Goal: Task Accomplishment & Management: Manage account settings

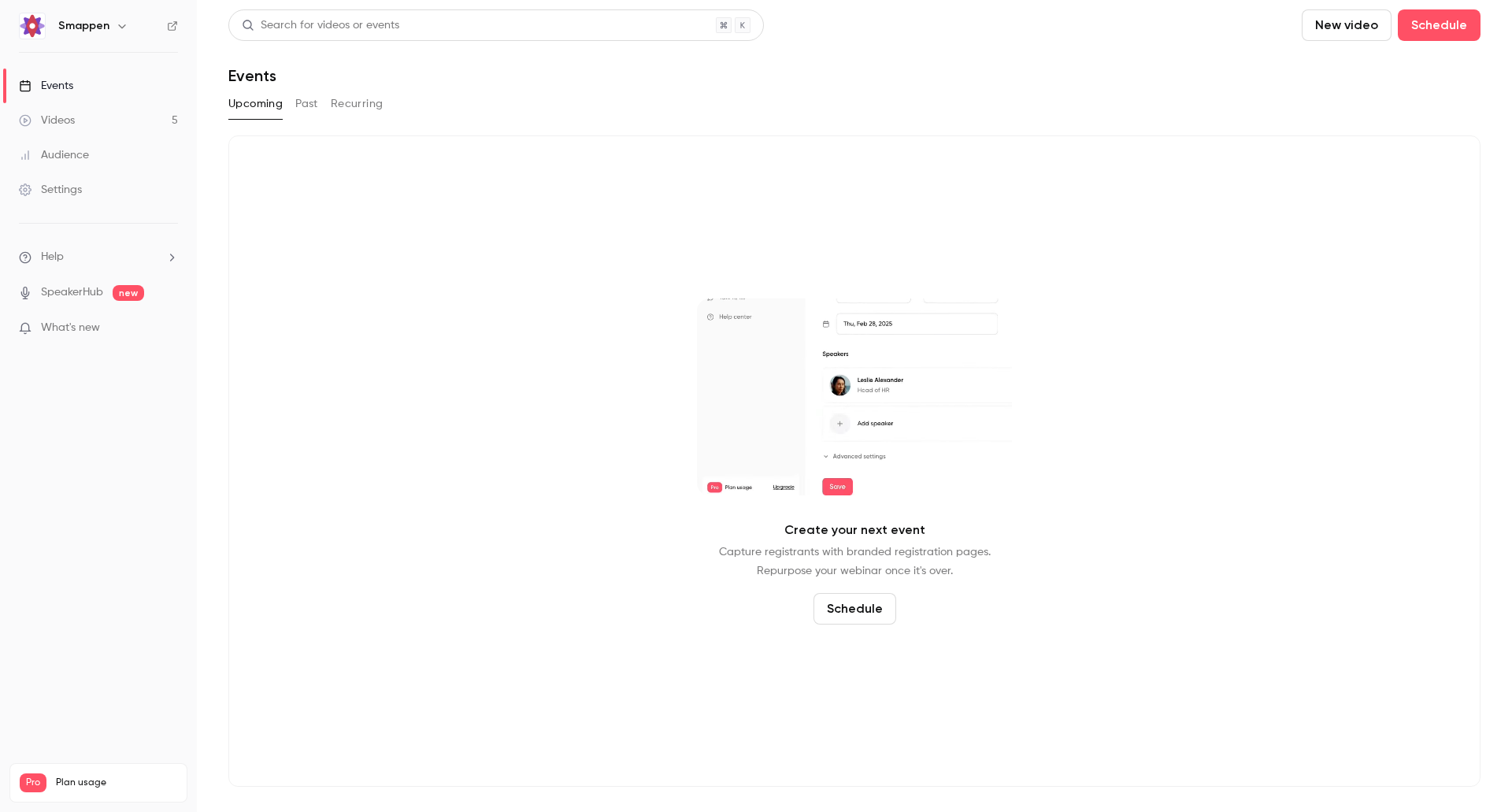
click at [312, 111] on button "Past" at bounding box center [307, 103] width 23 height 25
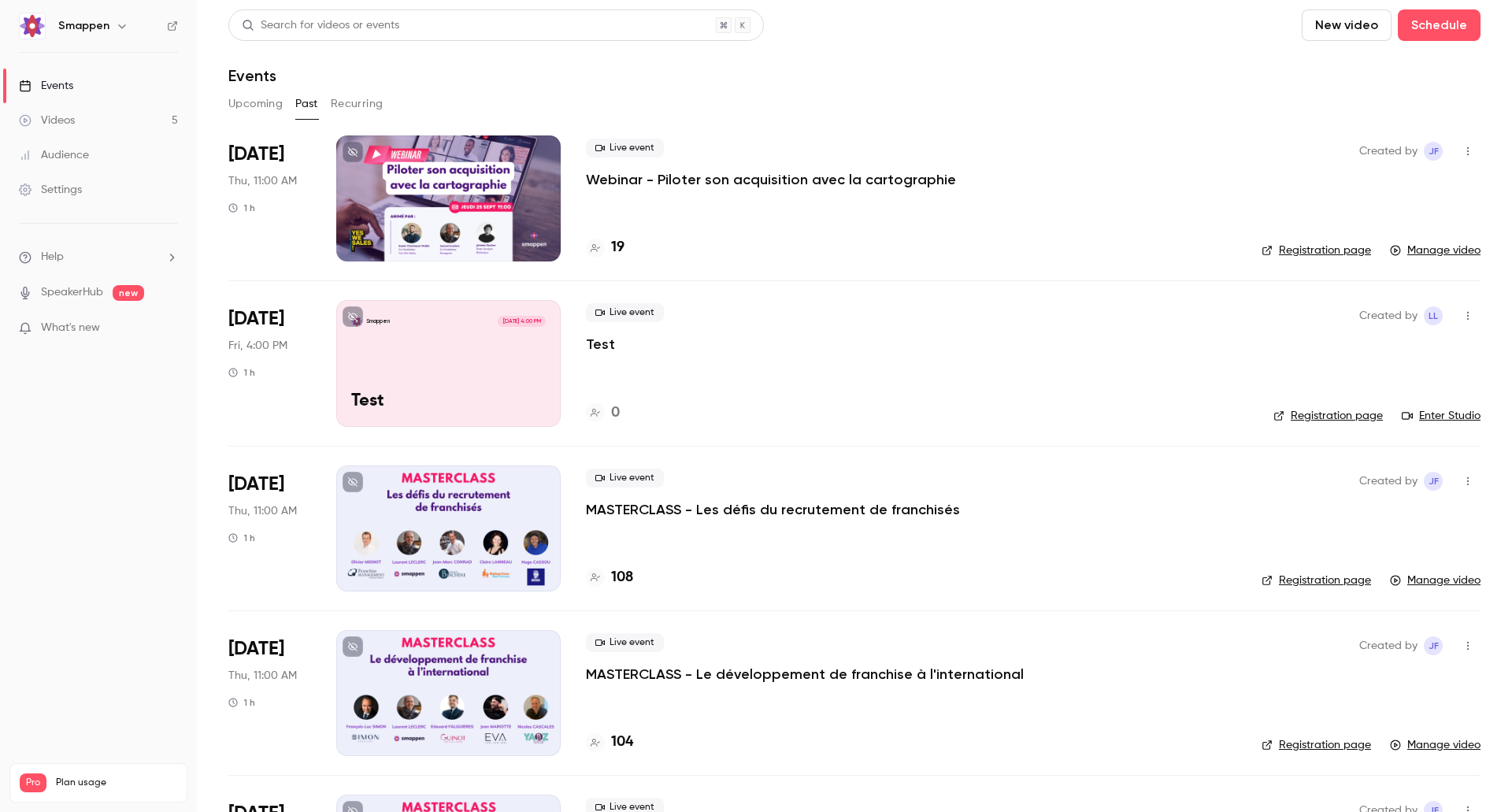
click at [1462, 317] on icon "button" at bounding box center [1468, 316] width 13 height 11
click at [1358, 515] on div "Delete" at bounding box center [1396, 520] width 120 height 15
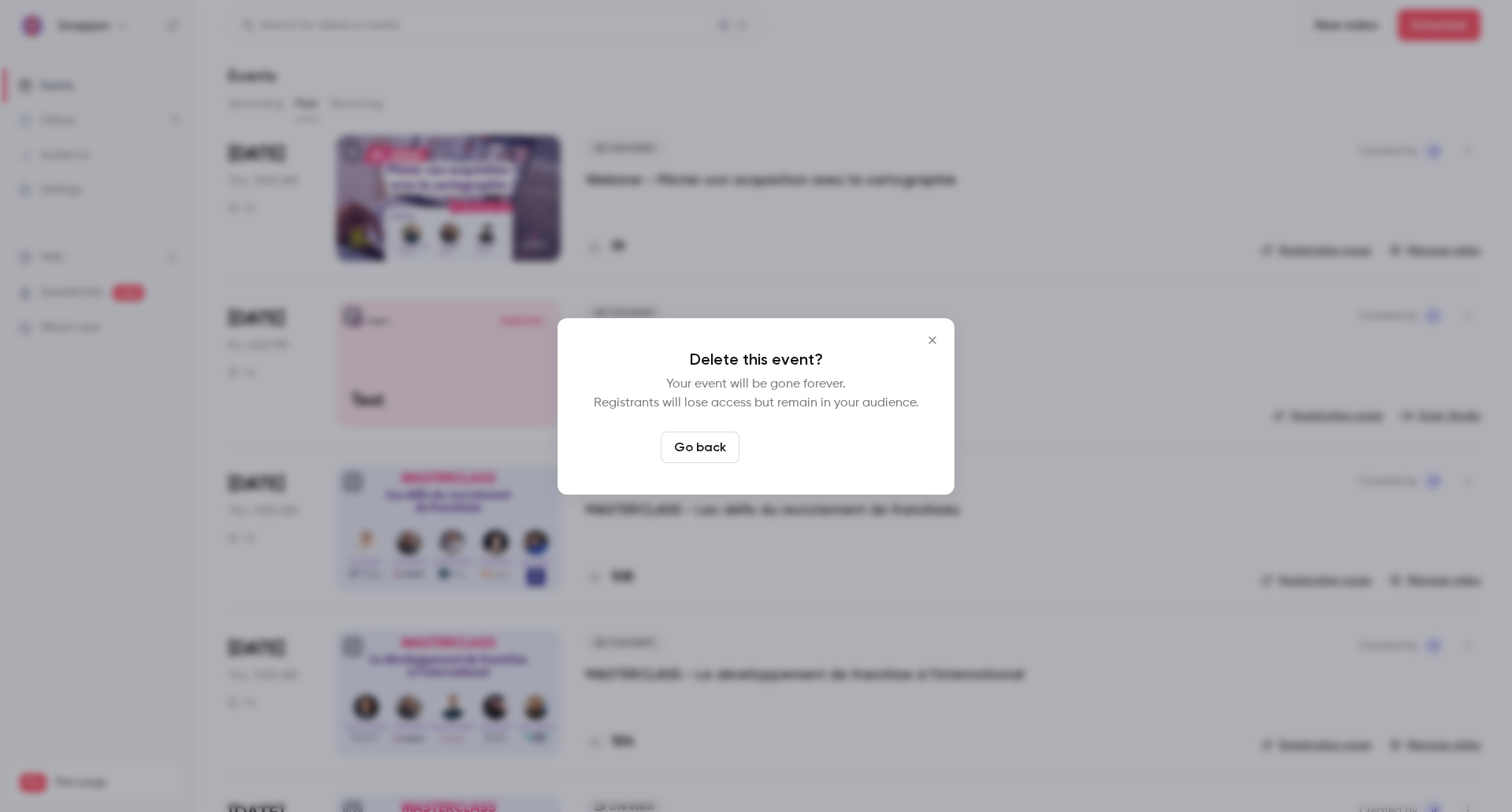
click at [797, 441] on button "Delete event" at bounding box center [798, 447] width 106 height 32
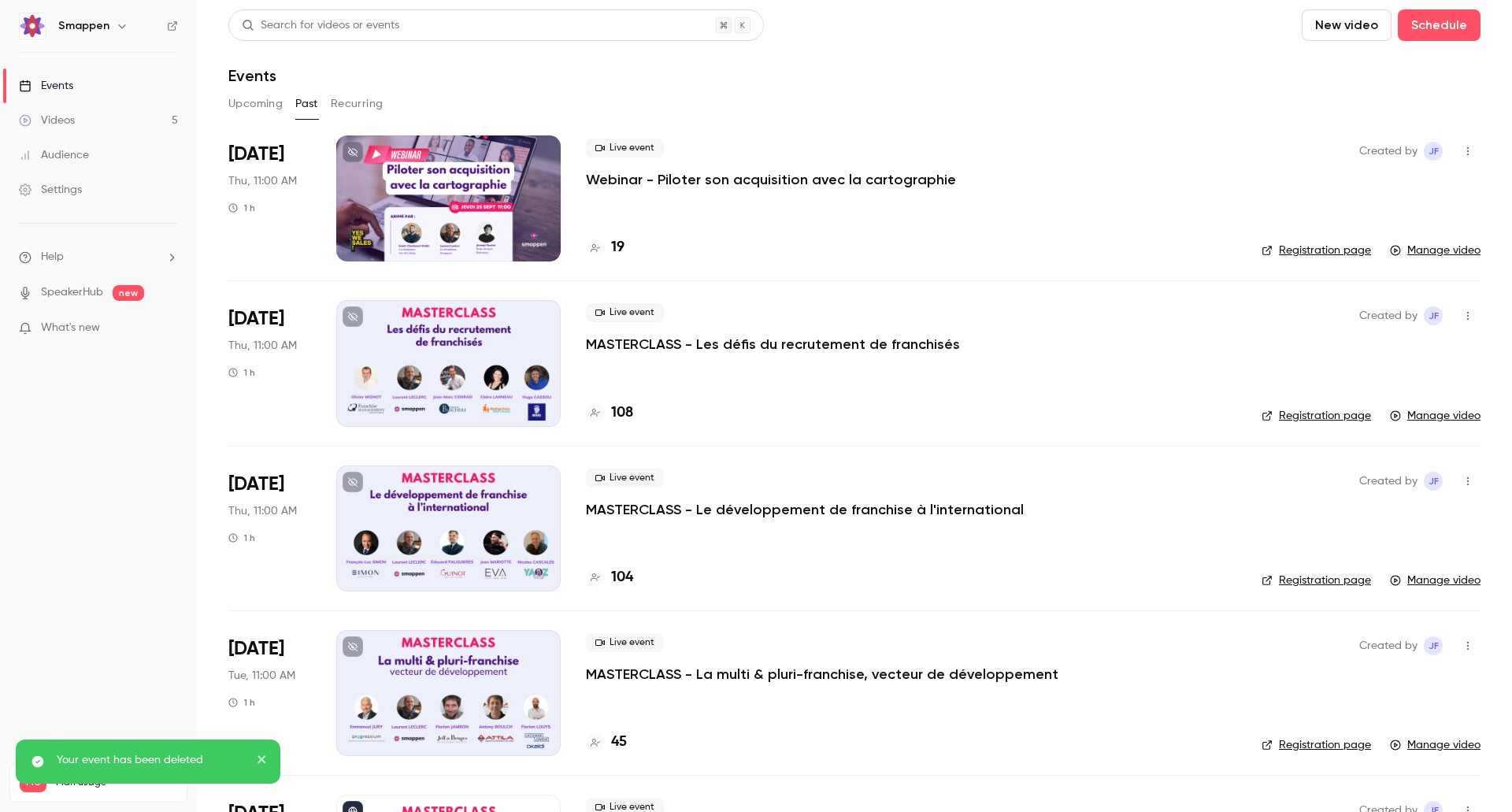
click at [743, 179] on p "Webinar - Piloter son acquisition avec la cartographie" at bounding box center [771, 179] width 370 height 19
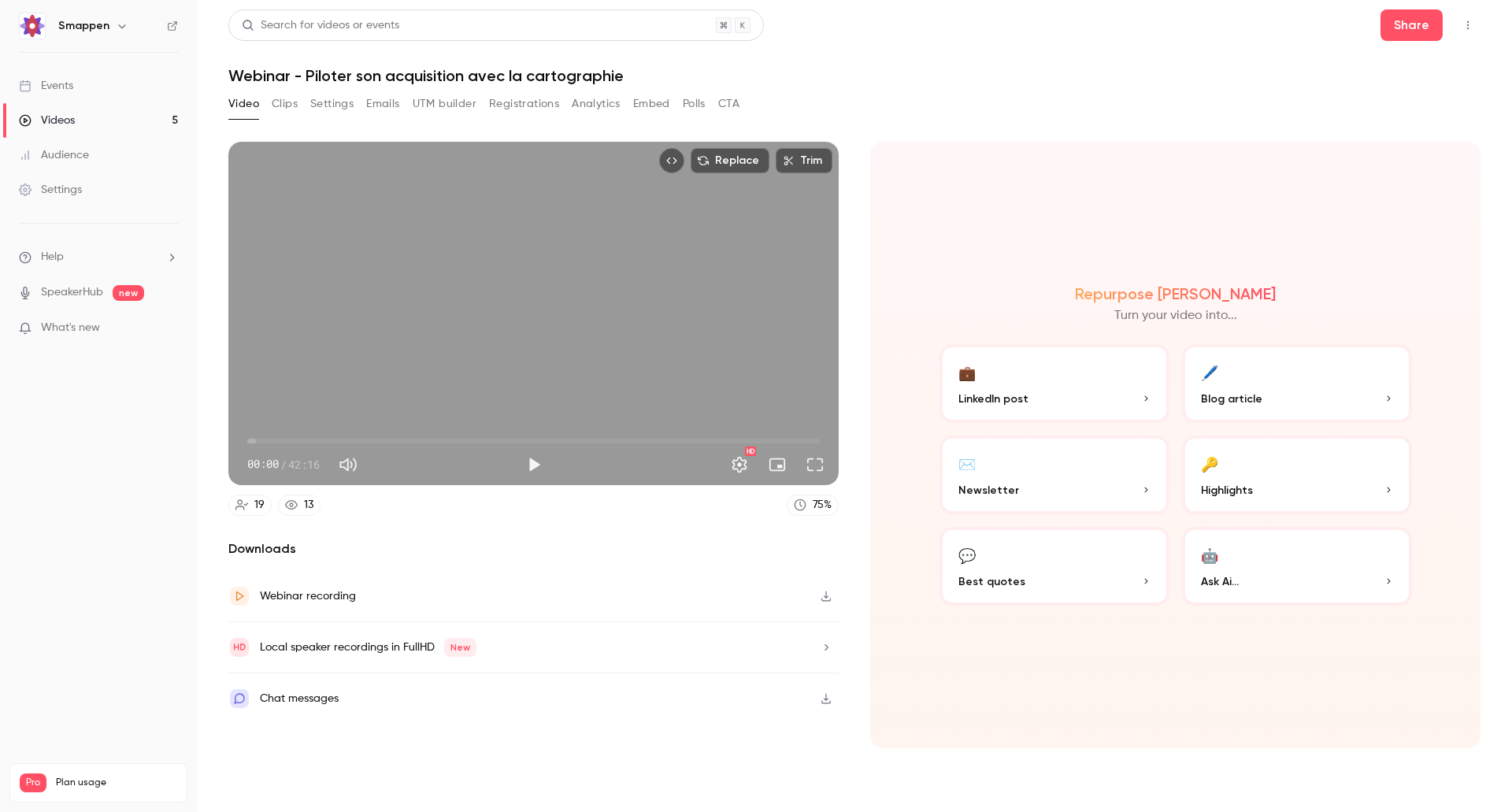
click at [594, 106] on button "Analytics" at bounding box center [596, 103] width 48 height 25
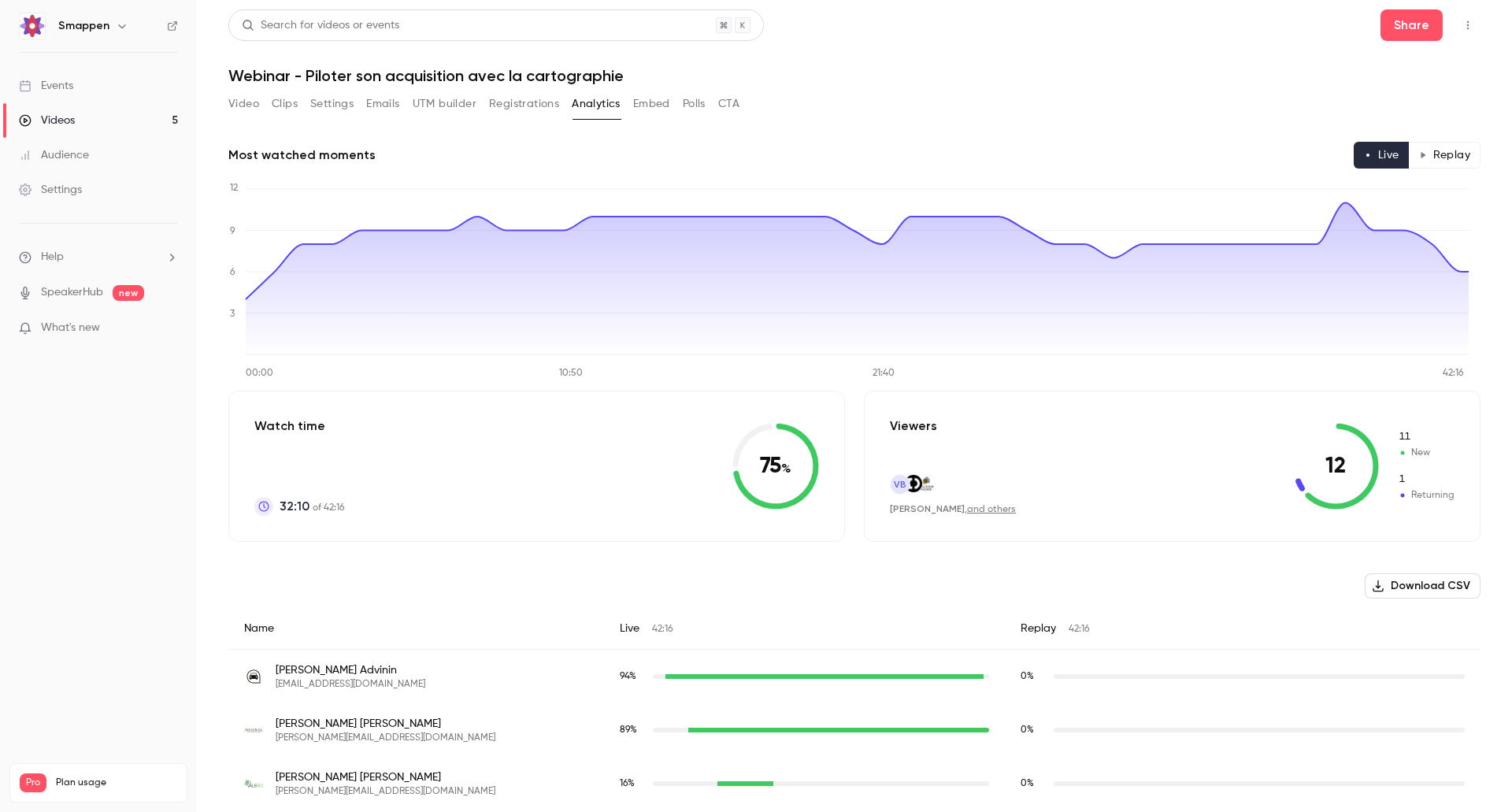
click at [691, 108] on button "Polls" at bounding box center [694, 103] width 23 height 25
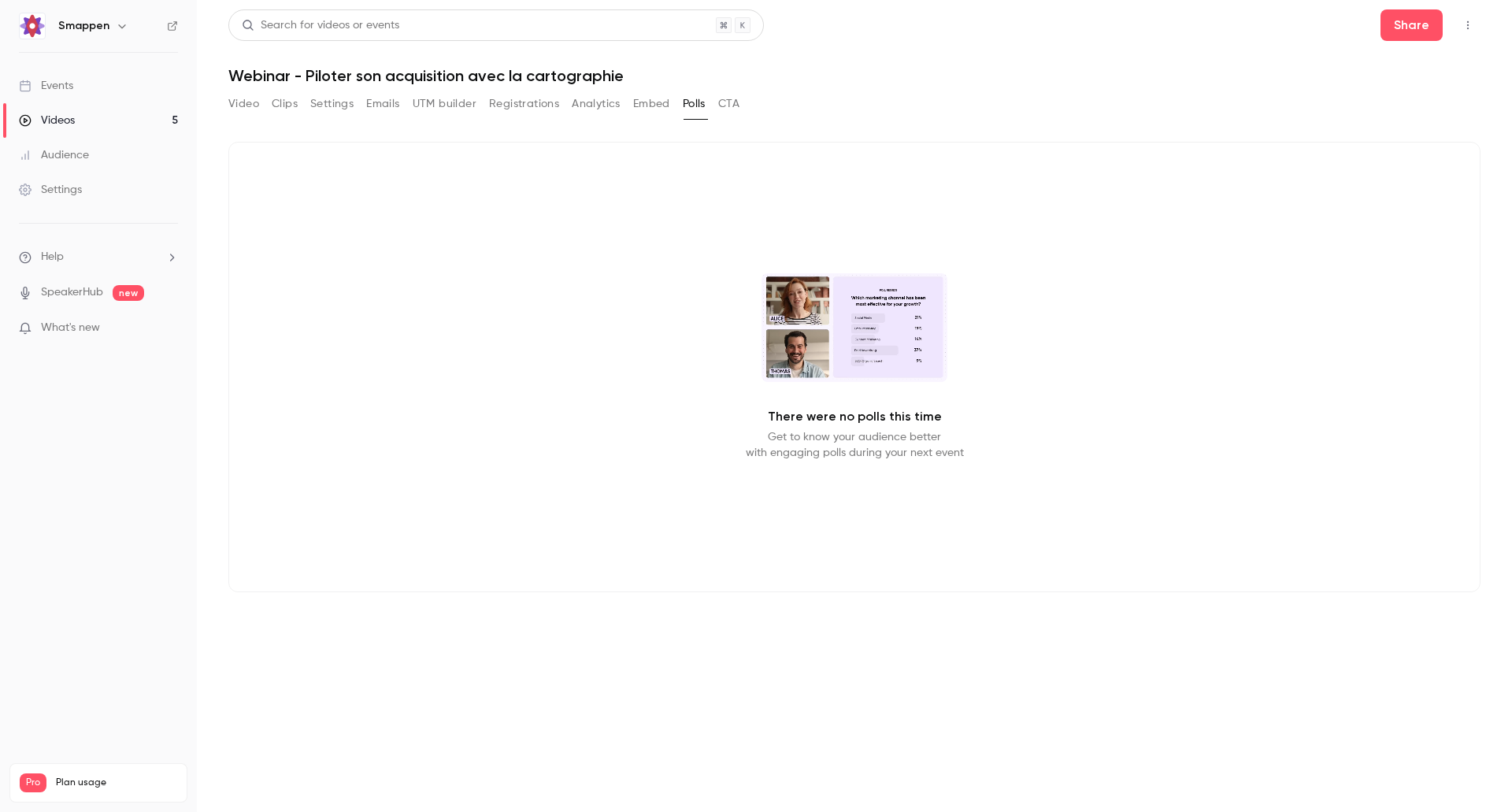
click at [607, 102] on button "Analytics" at bounding box center [596, 103] width 48 height 25
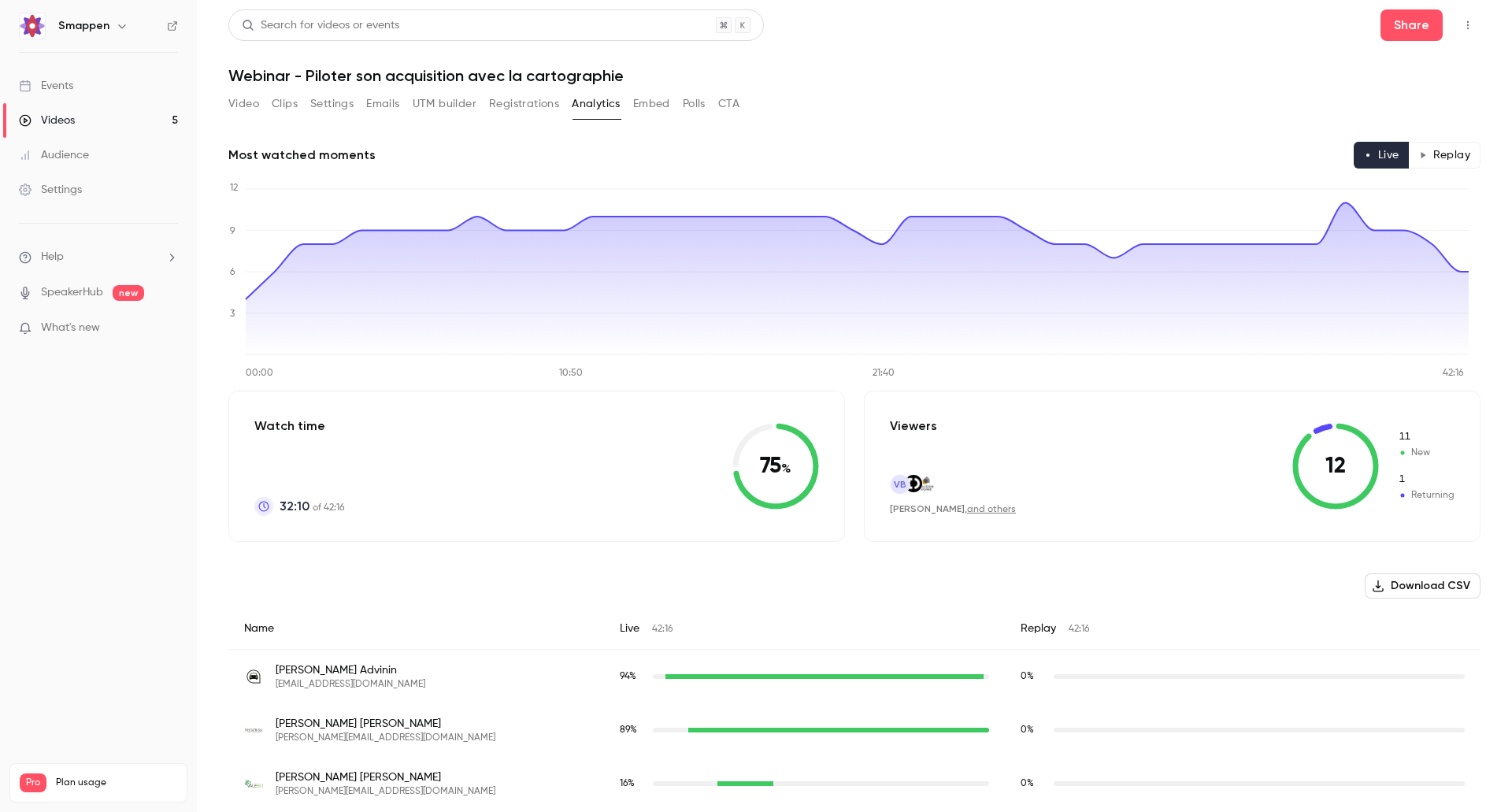
click at [381, 109] on button "Emails" at bounding box center [382, 103] width 33 height 25
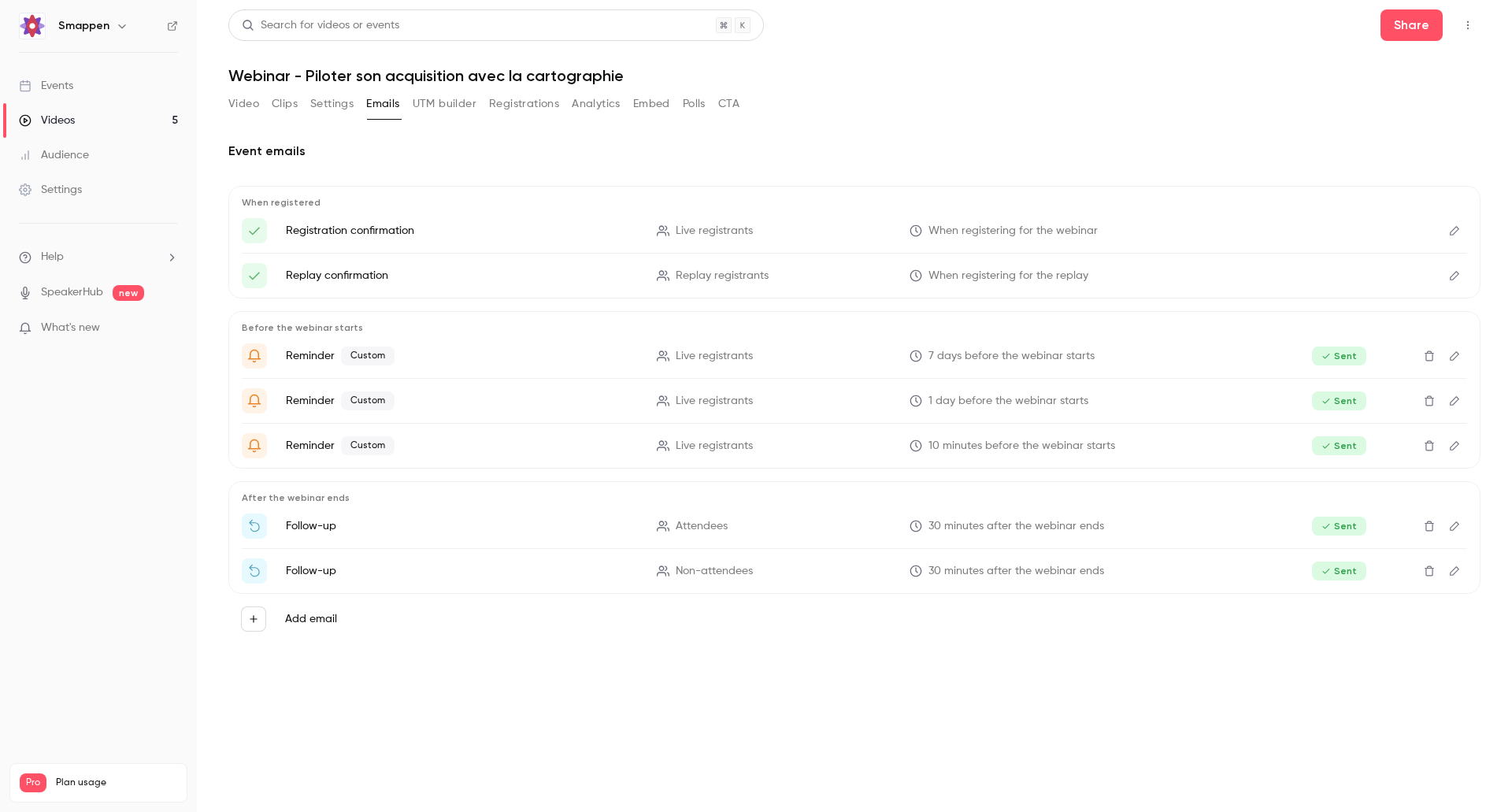
click at [503, 106] on button "Registrations" at bounding box center [524, 103] width 70 height 25
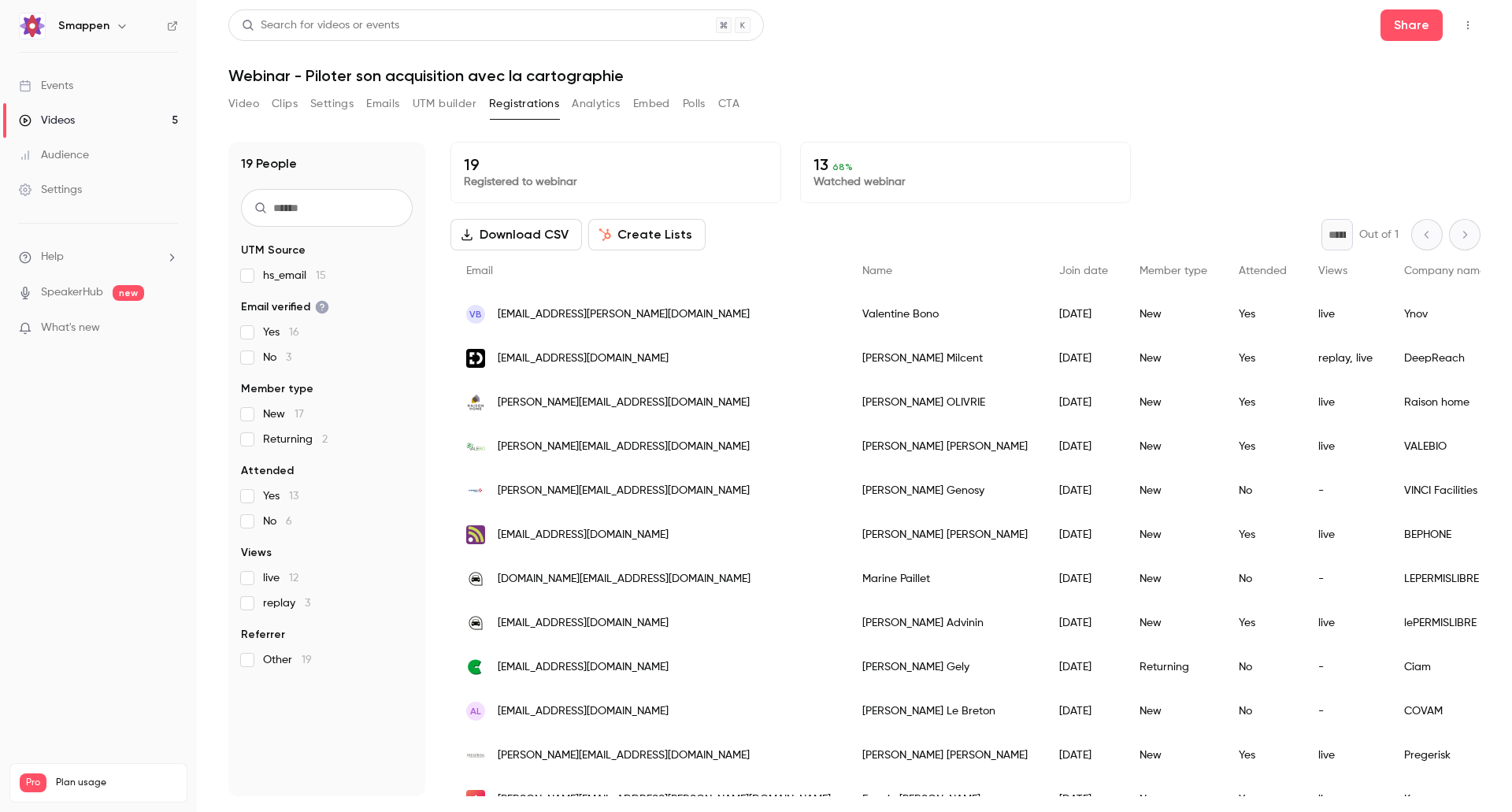
click at [655, 108] on button "Embed" at bounding box center [652, 103] width 37 height 25
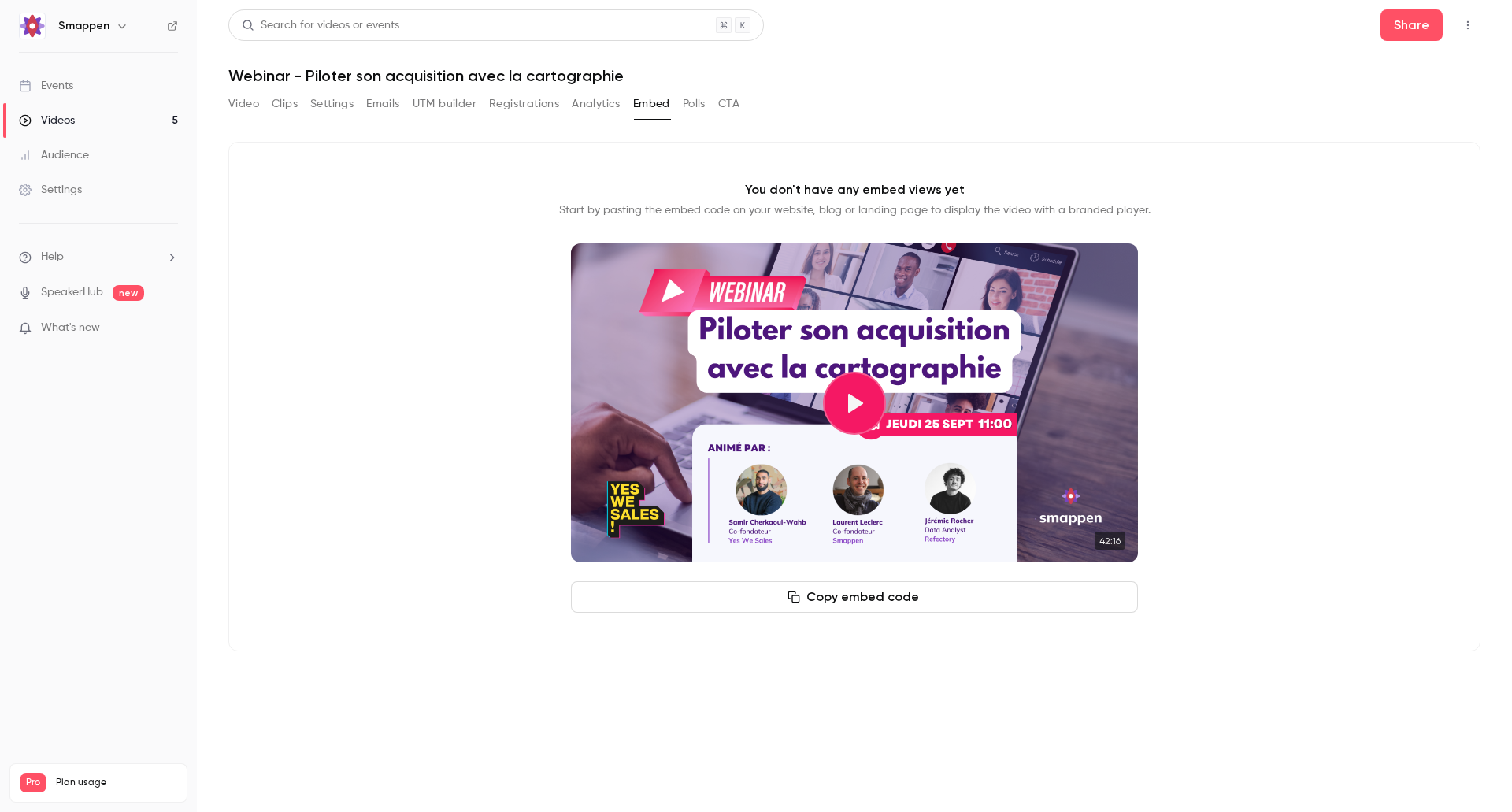
click at [589, 104] on button "Analytics" at bounding box center [596, 103] width 48 height 25
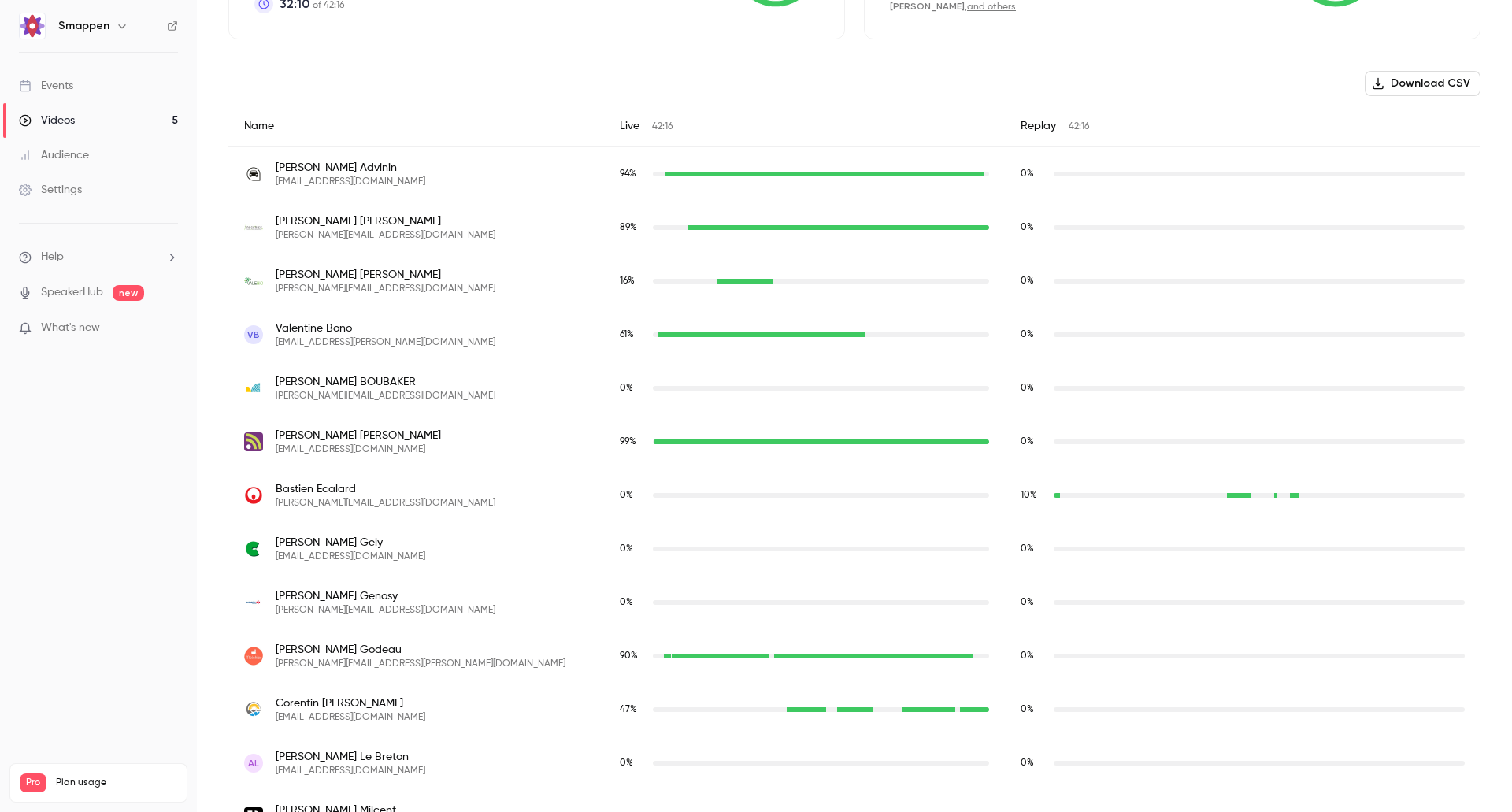
scroll to position [238, 0]
